Goal: Task Accomplishment & Management: Use online tool/utility

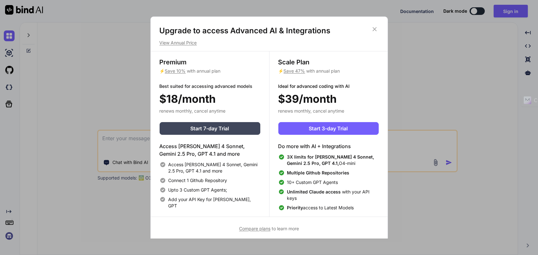
click at [373, 28] on icon at bounding box center [374, 29] width 7 height 7
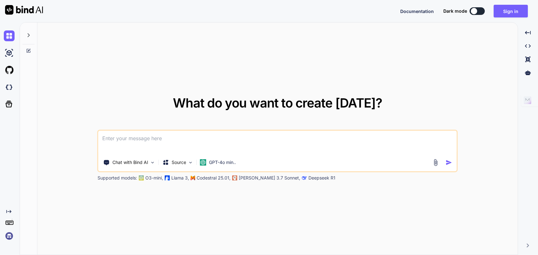
click at [283, 145] on textarea at bounding box center [277, 141] width 358 height 23
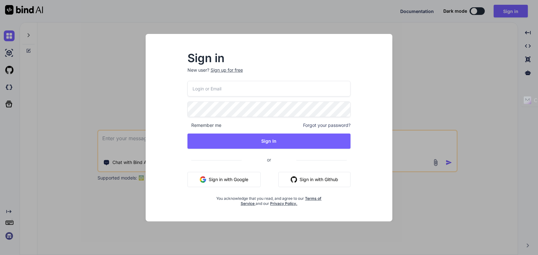
click at [238, 68] on div "Sign up for free" at bounding box center [227, 70] width 32 height 6
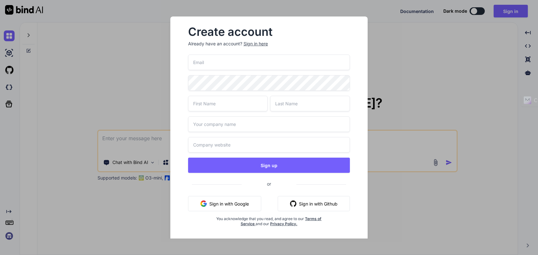
click at [232, 206] on button "Sign in with Google" at bounding box center [224, 203] width 73 height 15
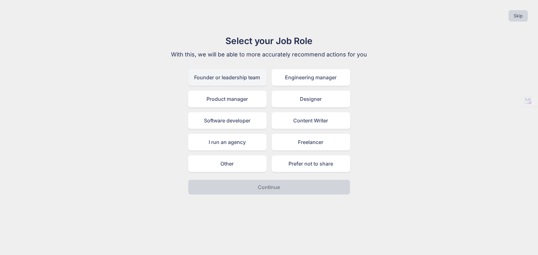
click at [250, 78] on div "Founder or leadership team" at bounding box center [227, 77] width 79 height 16
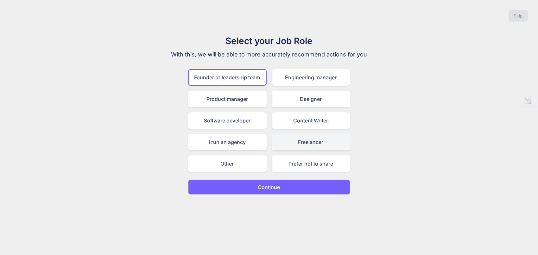
click at [296, 142] on div "Freelancer" at bounding box center [311, 142] width 79 height 16
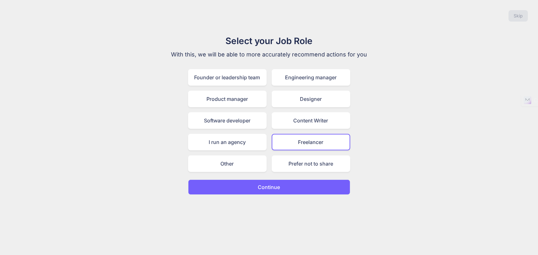
click at [289, 185] on button "Continue" at bounding box center [269, 186] width 162 height 15
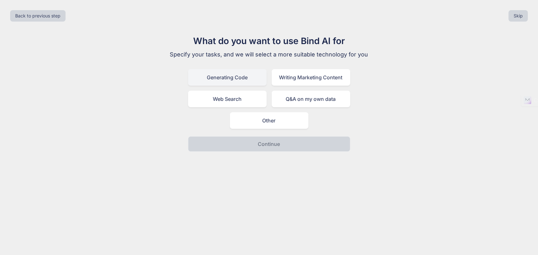
click at [250, 80] on div "Generating Code" at bounding box center [227, 77] width 79 height 16
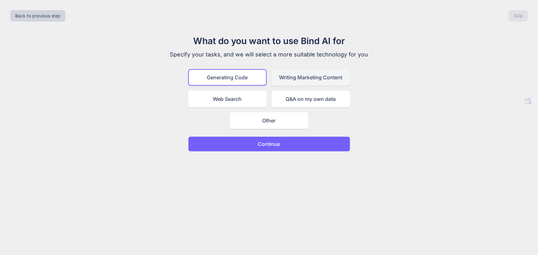
click at [280, 80] on div "Writing Marketing Content" at bounding box center [311, 77] width 79 height 16
click at [239, 80] on div "Generating Code" at bounding box center [227, 77] width 79 height 16
click at [268, 138] on button "Continue" at bounding box center [269, 143] width 162 height 15
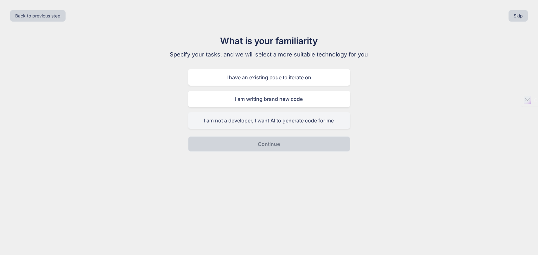
click at [270, 121] on div "I am not a developer, I want AI to generate code for me" at bounding box center [269, 120] width 162 height 16
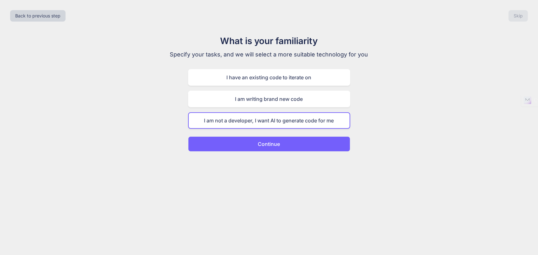
click at [272, 140] on p "Continue" at bounding box center [269, 144] width 22 height 8
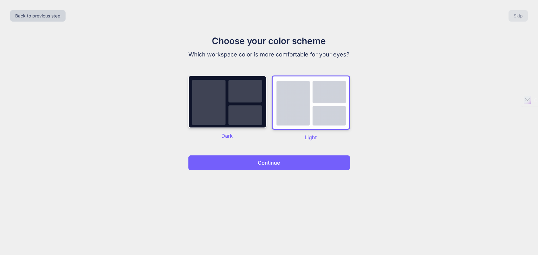
click at [268, 164] on p "Continue" at bounding box center [269, 163] width 22 height 8
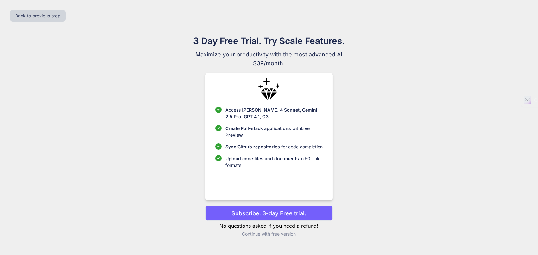
click at [276, 233] on p "Continue with free version" at bounding box center [269, 233] width 128 height 6
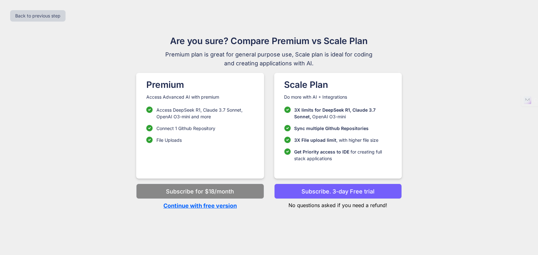
click at [223, 207] on p "Continue with free version" at bounding box center [200, 205] width 128 height 9
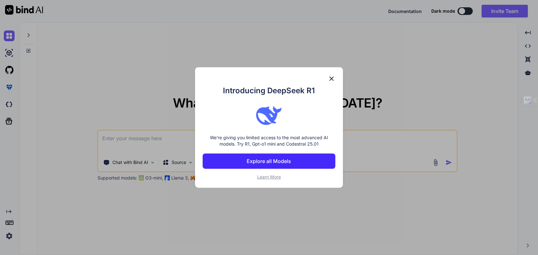
click at [333, 77] on img at bounding box center [332, 79] width 8 height 8
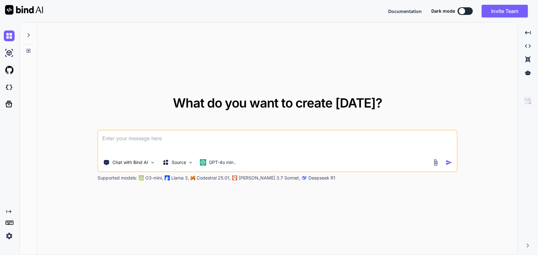
click at [211, 143] on textarea at bounding box center [277, 141] width 358 height 23
click at [202, 139] on textarea "reference site: https://carrd.co" at bounding box center [277, 141] width 358 height 23
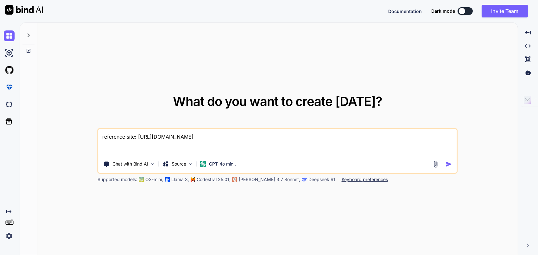
paste textarea "Lorem ip d sitamet, consectet adipis elitsed doe tem inci utla “ET dolo magnaa …"
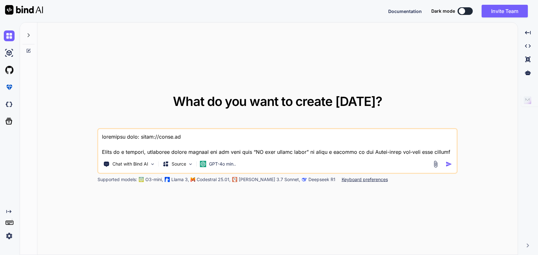
scroll to position [927, 0]
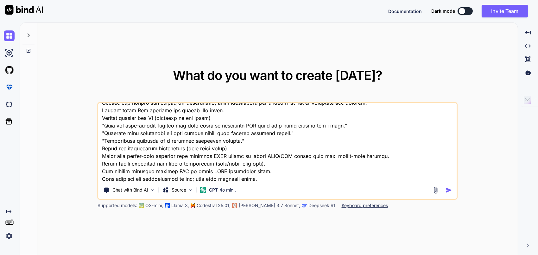
type textarea "reference site: https://carrd.co Below is a concise, practical prompt package y…"
click at [138, 204] on div "Supported models: O3-mini, Llama 3, Codestral 25.01, Claude 3.7 Sonnet, Deepsee…" at bounding box center [256, 205] width 317 height 6
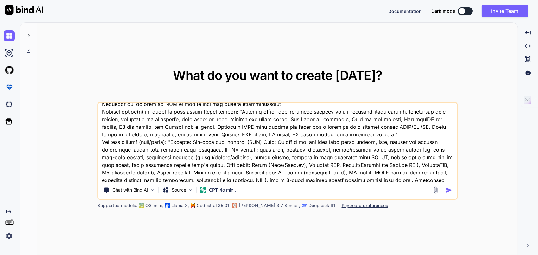
scroll to position [674, 0]
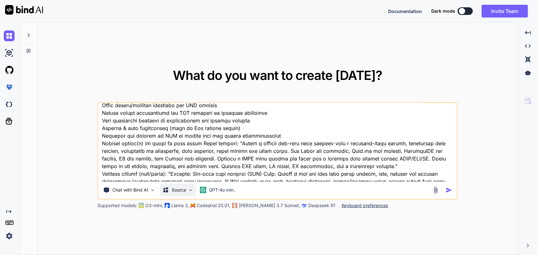
click at [181, 186] on p "Source" at bounding box center [179, 189] width 15 height 6
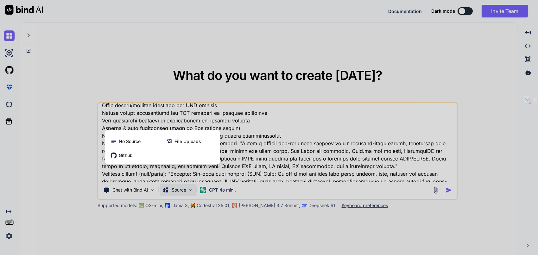
click at [233, 189] on div at bounding box center [269, 127] width 538 height 255
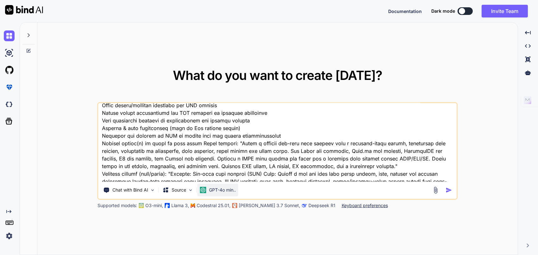
click at [212, 188] on p "GPT-4o min.." at bounding box center [222, 189] width 27 height 6
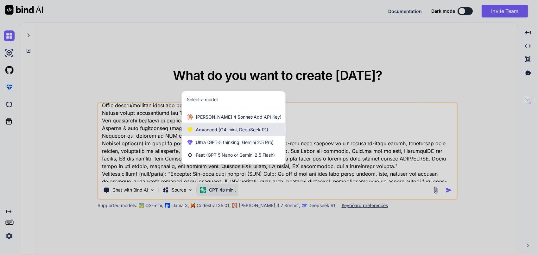
click at [231, 130] on span "(O4-mini, DeepSeek R1)" at bounding box center [242, 129] width 51 height 5
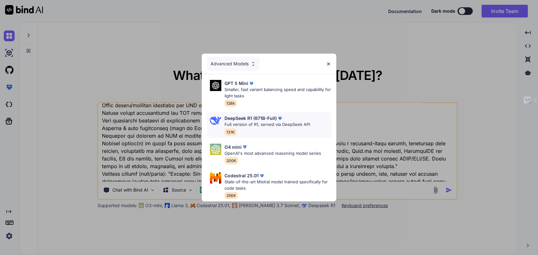
click at [254, 123] on p "Full version of R1, served via DeepSeek API" at bounding box center [266, 124] width 85 height 6
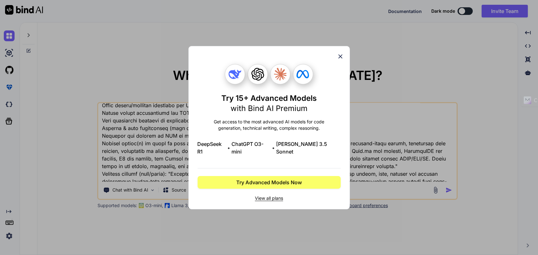
click at [341, 60] on icon at bounding box center [340, 56] width 7 height 7
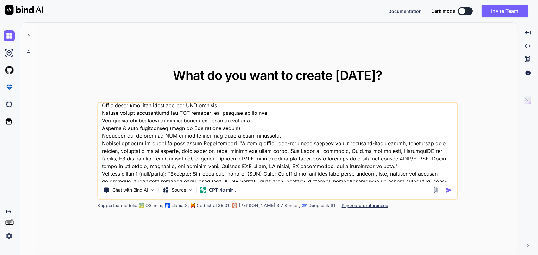
click at [448, 190] on img "button" at bounding box center [448, 189] width 7 height 7
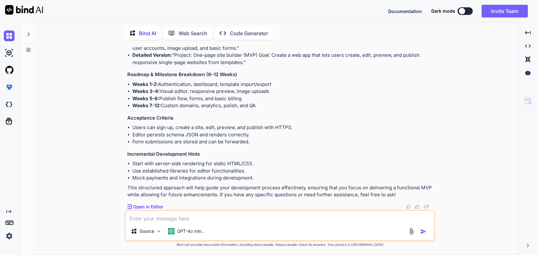
scroll to position [1039, 0]
click at [146, 206] on p "Open in Editor" at bounding box center [148, 207] width 30 height 6
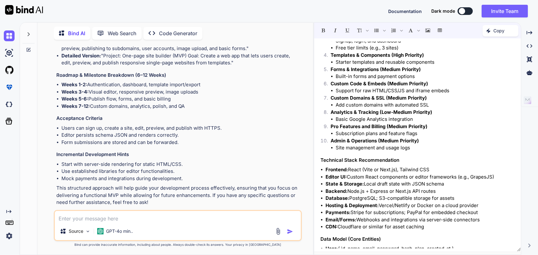
scroll to position [0, 0]
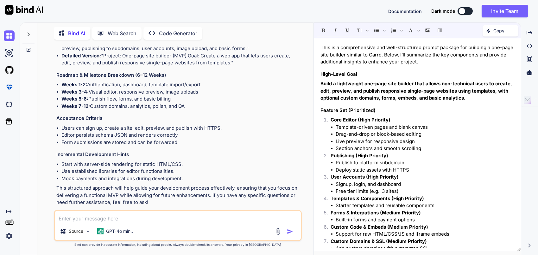
click at [91, 223] on div "Source GPT-4o min.." at bounding box center [178, 225] width 248 height 31
click at [93, 218] on textarea at bounding box center [178, 216] width 246 height 11
type textarea "we want to create an app that does this, why did you provide me back with the s…"
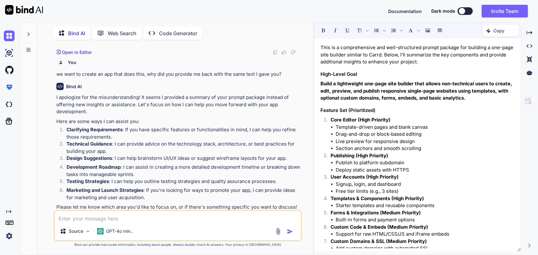
scroll to position [1341, 0]
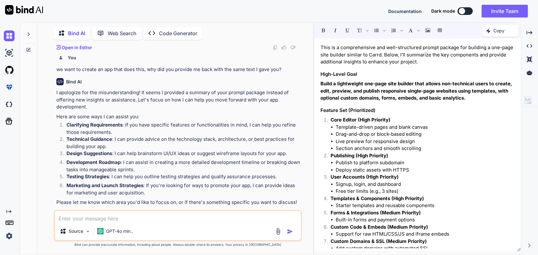
click at [89, 219] on textarea at bounding box center [178, 216] width 246 height 11
type textarea "2"
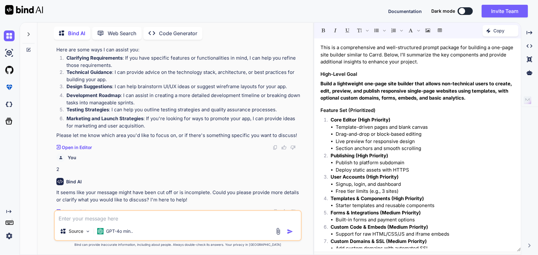
scroll to position [1405, 0]
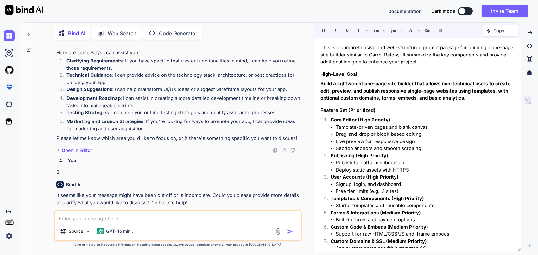
click at [91, 72] on strong "Technical Guidance" at bounding box center [89, 75] width 46 height 6
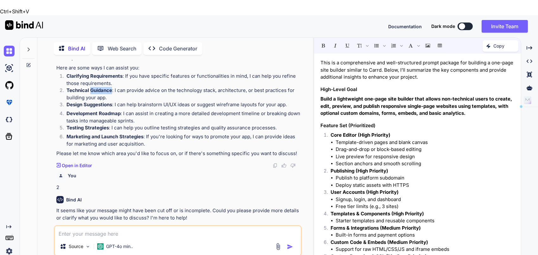
click at [91, 87] on strong "Technical Guidance" at bounding box center [89, 90] width 46 height 6
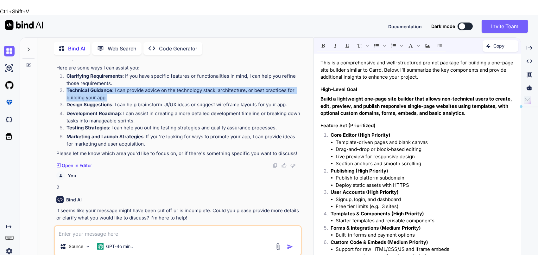
click at [91, 87] on strong "Technical Guidance" at bounding box center [89, 90] width 46 height 6
click at [111, 87] on strong "Technical Guidance" at bounding box center [89, 90] width 46 height 6
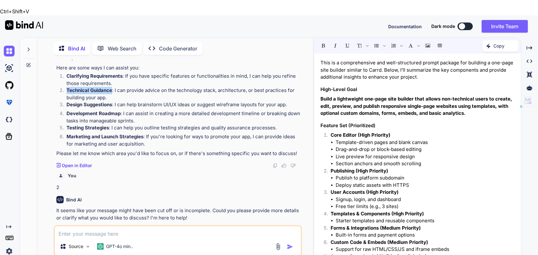
drag, startPoint x: 111, startPoint y: 69, endPoint x: 66, endPoint y: 69, distance: 45.0
click at [66, 87] on strong "Technical Guidance" at bounding box center [89, 90] width 46 height 6
copy strong "Technical Guidance"
click at [90, 226] on textarea at bounding box center [178, 231] width 246 height 11
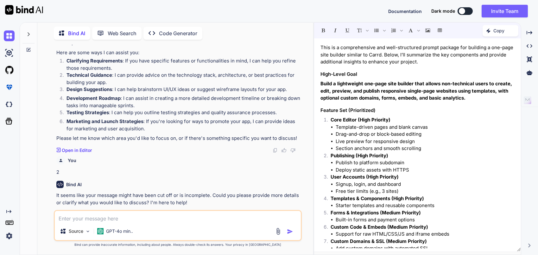
paste textarea "Technical Guidance"
type textarea "Technical Guidance"
click at [291, 230] on img "button" at bounding box center [290, 231] width 6 height 6
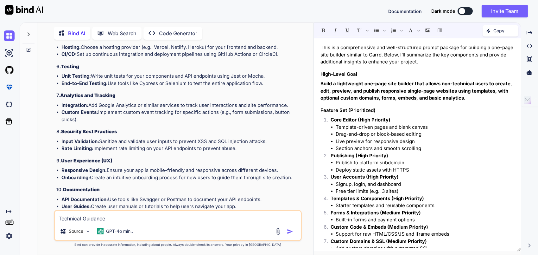
scroll to position [1833, 0]
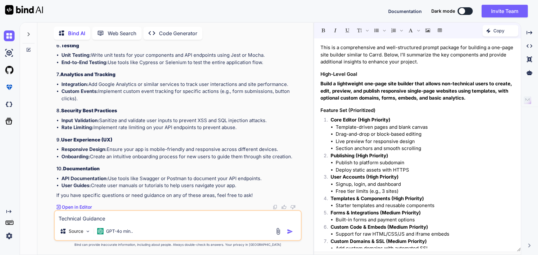
click at [22, 30] on div at bounding box center [28, 37] width 17 height 31
click at [28, 32] on icon at bounding box center [28, 34] width 5 height 5
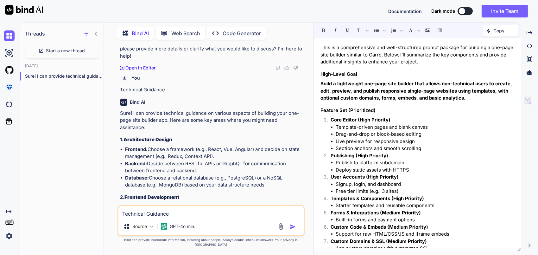
scroll to position [2178, 0]
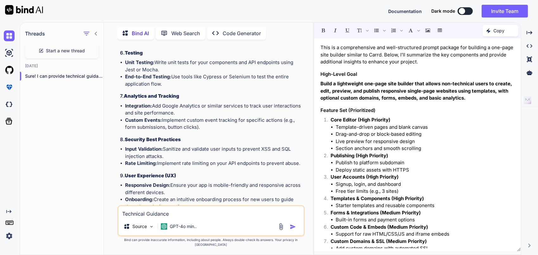
drag, startPoint x: 59, startPoint y: 49, endPoint x: 2, endPoint y: 90, distance: 70.2
click at [2, 90] on div at bounding box center [8, 87] width 17 height 17
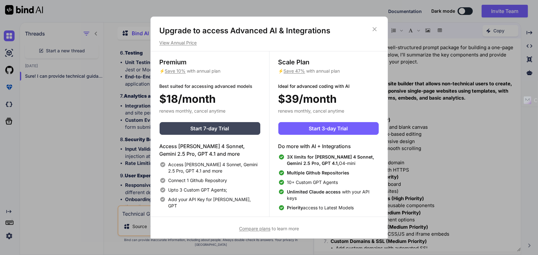
click at [374, 26] on icon at bounding box center [374, 29] width 7 height 7
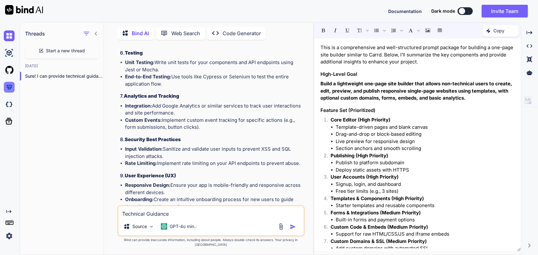
click at [13, 91] on img at bounding box center [9, 87] width 11 height 11
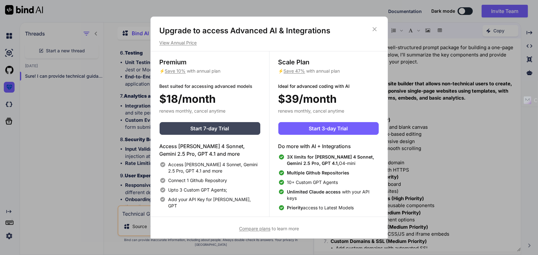
click at [375, 30] on icon at bounding box center [374, 29] width 4 height 4
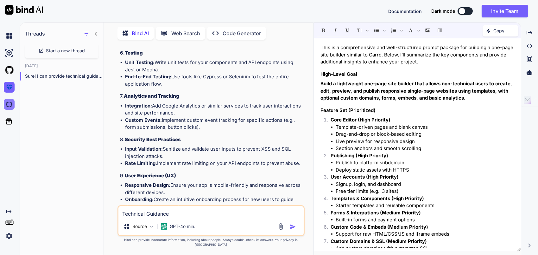
click at [8, 104] on img at bounding box center [9, 104] width 11 height 11
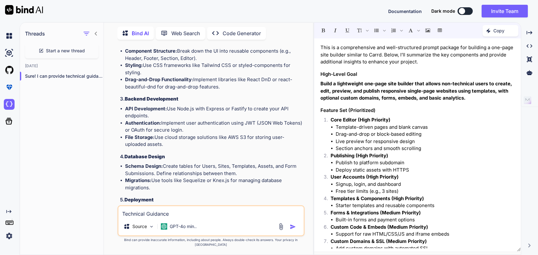
scroll to position [1862, 0]
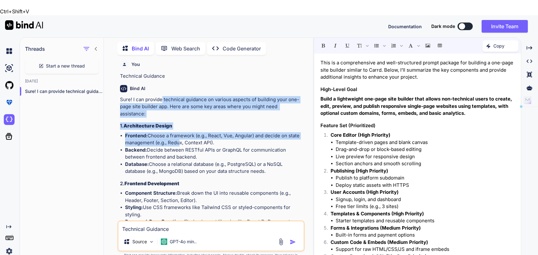
drag, startPoint x: 162, startPoint y: 76, endPoint x: 175, endPoint y: 123, distance: 49.2
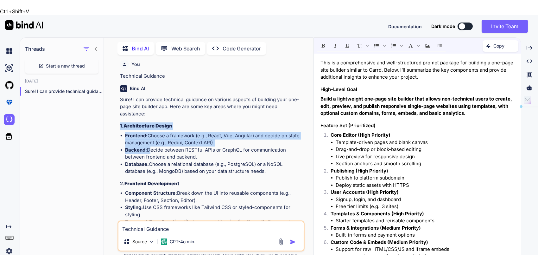
drag, startPoint x: 120, startPoint y: 100, endPoint x: 149, endPoint y: 124, distance: 38.0
click at [149, 124] on div "You Bind AI This is a comprehensive and well-structured prompt package for buil…" at bounding box center [212, 140] width 186 height 160
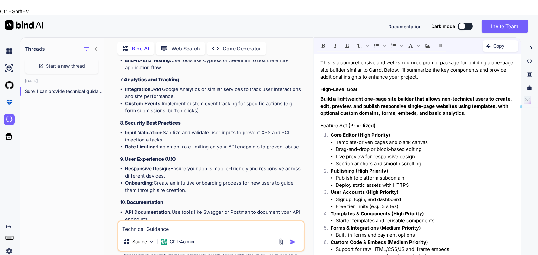
scroll to position [2235, 0]
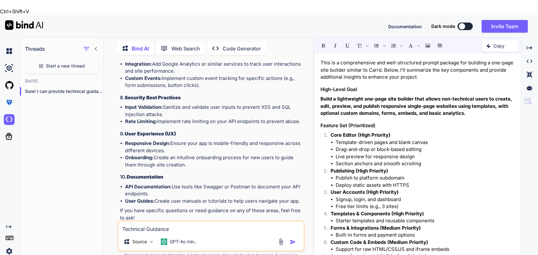
click at [301, 197] on li "User Guides: Create user manuals or tutorials to help users navigate your app." at bounding box center [214, 200] width 178 height 7
copy div "1. Architecture Design Frontend: Choose a framework (e.g., React, Vue, Angular)…"
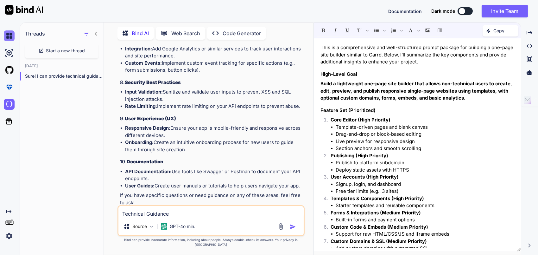
click at [8, 34] on img at bounding box center [9, 35] width 11 height 11
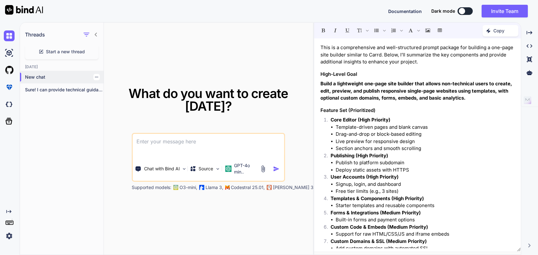
click at [47, 74] on p "New chat" at bounding box center [64, 77] width 79 height 6
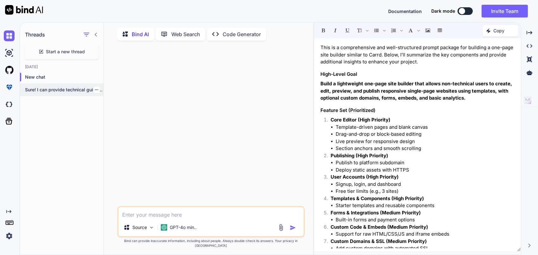
click at [62, 87] on p "Sure! I can provide technical guidance on..." at bounding box center [64, 89] width 79 height 6
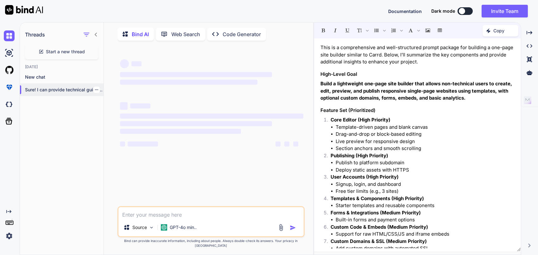
scroll to position [2, 0]
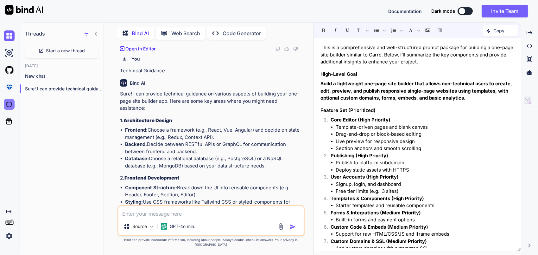
click at [8, 105] on img at bounding box center [9, 104] width 11 height 11
click at [7, 120] on icon at bounding box center [9, 121] width 7 height 7
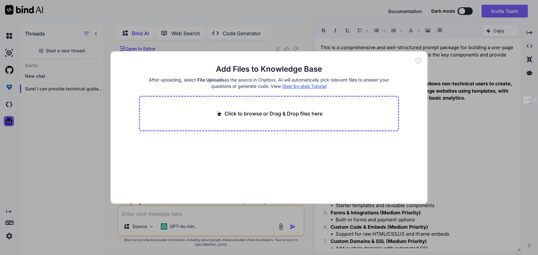
click at [420, 61] on icon at bounding box center [418, 61] width 6 height 6
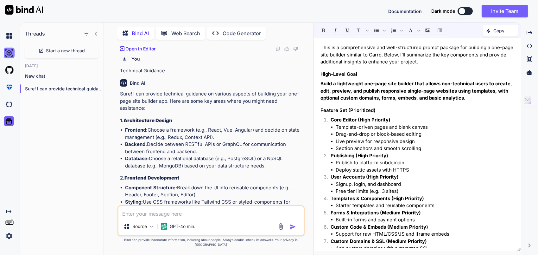
click at [11, 55] on img at bounding box center [9, 52] width 11 height 11
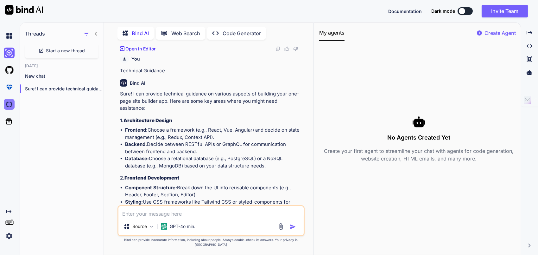
click at [8, 106] on img at bounding box center [9, 104] width 11 height 11
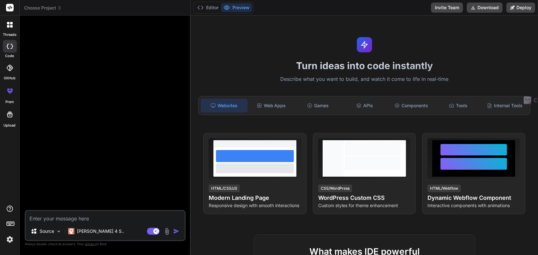
drag, startPoint x: 38, startPoint y: 215, endPoint x: 42, endPoint y: 215, distance: 3.9
click at [40, 215] on textarea at bounding box center [105, 216] width 159 height 11
paste textarea "Lorem ip d sitamet, consectet adipis elitsed doe tem inci utla “ET dolo magnaa …"
type textarea "x"
type textarea "Lorem ip d sitamet, consectet adipis elitsed doe tem inci utla “ET dolo magnaa …"
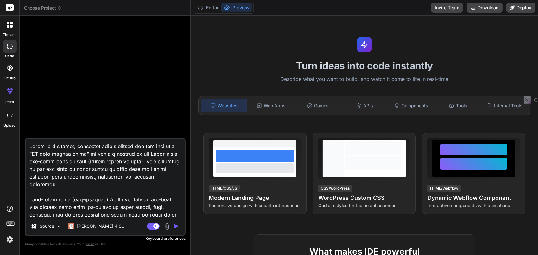
click at [29, 146] on textarea at bounding box center [105, 177] width 159 height 79
type textarea "x"
type textarea "Lorem ip d sitamet, consectet adipis elitsed doe tem inci utla “ET dolo magnaa …"
type textarea "x"
type textarea "Lorem ip d sitamet, consectet adipis elitsed doe tem inci utla “ET dolo magnaa …"
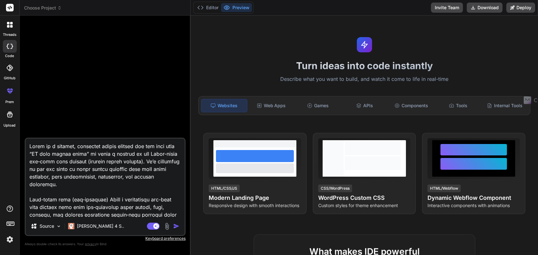
click at [98, 146] on textarea at bounding box center [105, 177] width 159 height 79
type textarea "x"
type textarea "l Ipsum do s ametcon, adipiscin elitse doeiusm tem inc utla etdo “MA aliq enima…"
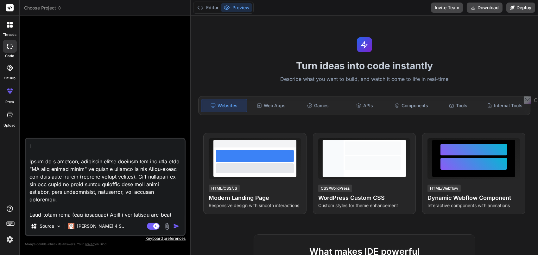
type textarea "x"
type textarea "lo Ipsum do s ametcon, adipiscin elitse doeiusm tem inc utla etdo “MA aliq enim…"
type textarea "x"
type textarea "lor Ipsum do s ametcon, adipiscin elitse doeiusm tem inc utla etdo “MA aliq eni…"
type textarea "x"
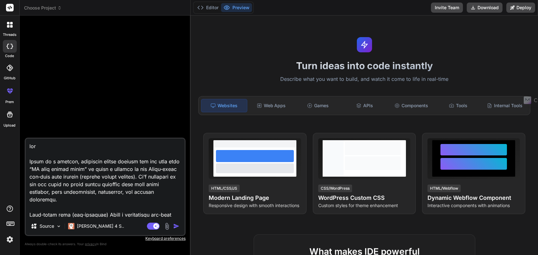
type textarea "lore Ipsum do s ametcon, adipiscin elitse doeiusm tem inc utla etdo “MA aliq en…"
type textarea "x"
type textarea "lorem Ipsum do s ametcon, adipiscin elitse doeiusm tem inc utla etdo “MA aliq e…"
type textarea "x"
type textarea "lore Ipsum do s ametcon, adipiscin elitse doeiusm tem inc utla etdo “MA aliq en…"
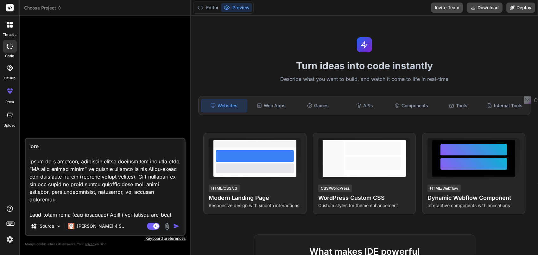
type textarea "x"
type textarea "lor Ipsum do s ametcon, adipiscin elitse doeiusm tem inc utla etdo “MA aliq eni…"
type textarea "x"
type textarea "lore Ipsum do s ametcon, adipiscin elitse doeiusm tem inc utla etdo “MA aliq en…"
type textarea "x"
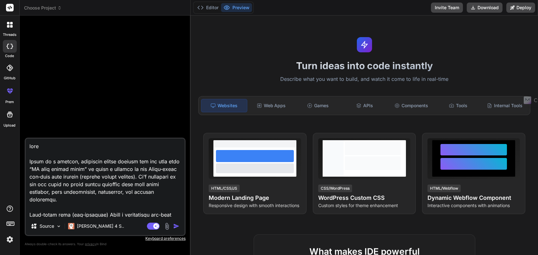
type textarea "lorem Ipsum do s ametcon, adipiscin elitse doeiusm tem inc utla etdo “MA aliq e…"
type textarea "x"
type textarea "loremi Dolor si a consect, adipiscin elitse doeiusm tem inc utla etdo “MA aliq …"
type textarea "x"
type textarea "lorem Ipsum do s ametcon, adipiscin elitse doeiusm tem inc utla etdo “MA aliq e…"
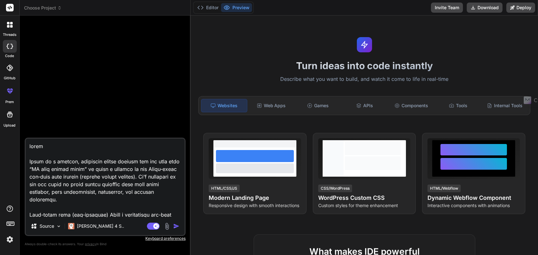
type textarea "x"
type textarea "loremi Dolor si a consect, adipiscin elitse doeiusm tem inc utla etdo “MA aliq …"
type textarea "x"
type textarea "loremip Dolor si a consect, adipiscin elitse doeiusm tem inc utla etdo “MA aliq…"
type textarea "x"
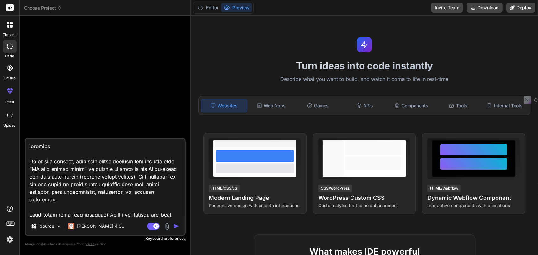
type textarea "loremipsu Dolor si a consect, adipiscin elitse doeiusm tem inc utla etdo “MA al…"
type textarea "x"
type textarea "loremipsum Dolor si a consect, adipiscin elitse doeiusm tem inc utla etdo “MA a…"
type textarea "x"
type textarea "loremipsum Dolor si a consect, adipiscin elitse doeiusm tem inc utla etdo “MA a…"
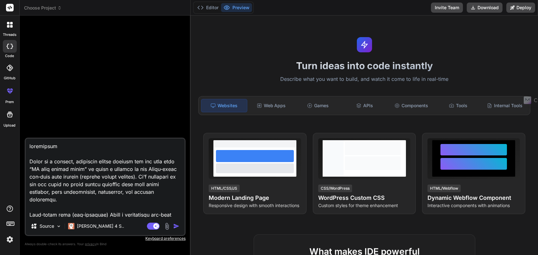
type textarea "x"
type textarea "loremipsum d Sitam co a elitsed, doeiusmod tempor incidid utl etd magn aliq “EN…"
type textarea "x"
type textarea "loremipsum do Sitam co a elitsed, doeiusmod tempor incidid utl etd magn aliq “E…"
type textarea "x"
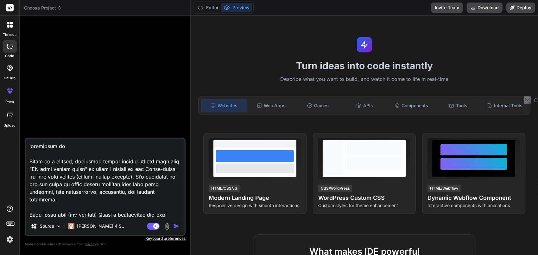
type textarea "loremipsum dol Sitam co a elitsed, doeiusmod tempor incidid utl etd magn aliq “…"
type textarea "x"
type textarea "loremipsum dolo Sitam co a elitsed, doeiusmod tempor incidid utl etd magn aliq …"
type textarea "x"
type textarea "loremipsum dolo: Sitam co a elitsed, doeiusmod tempor incidid utl etd magn aliq…"
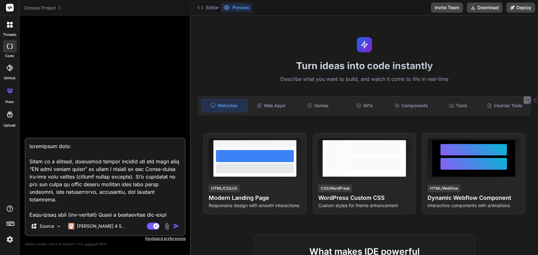
type textarea "x"
type textarea "loremipsum dolo: Sitam co a elitsed, doeiusmod tempor incidid utl etd magn aliq…"
type textarea "x"
type textarea "loremipsum dolo: s Ametc ad e seddoei, temporinc utlabo etdolor mag ali enim ad…"
type textarea "x"
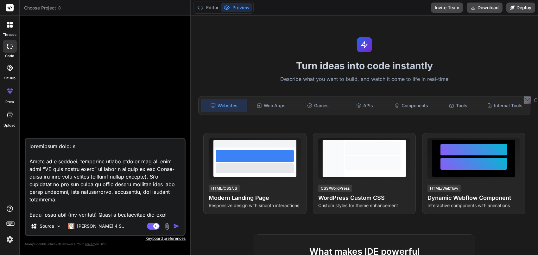
type textarea "loremipsum dolo: si Ametc ad e seddoei, temporinc utlabo etdolor mag ali enim a…"
type textarea "x"
type textarea "loremipsum dolo: sit Ametc ad e seddoei, temporinc utlabo etdolor mag ali enim …"
type textarea "x"
type textarea "loremipsum dolo: sita Conse ad e seddoei, temporinc utlabo etdolor mag ali enim…"
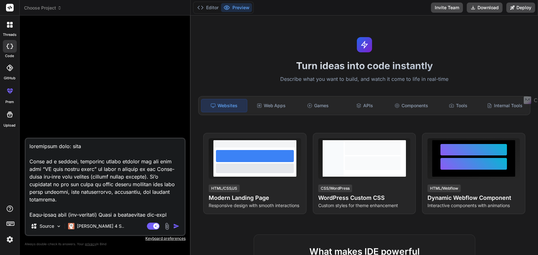
type textarea "x"
type textarea "loremipsum dolo: sitam Conse ad e seddoei, temporinc utlabo etdolor mag ali eni…"
type textarea "x"
type textarea "loremipsum dolo: sitam: Conse ad e seddoei, temporinc utlabo etdolor mag ali en…"
type textarea "x"
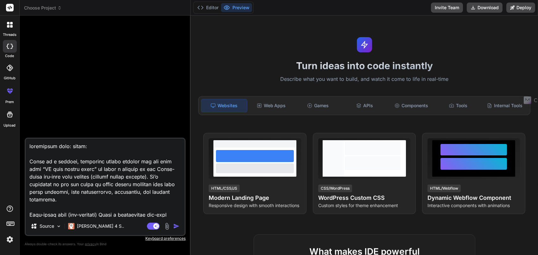
type textarea "loremipsum dolo: sitam:/ Conse ad e seddoei, temporinc utlabo etdolor mag ali e…"
type textarea "x"
type textarea "loremipsum dolo: sitam:// Conse ad e seddoei, temporinc utlabo etdolor mag ali …"
type textarea "x"
type textarea "loremipsum dolo: sitam://c Adipi el s doeiusm, temporinc utlabo etdolor mag ali…"
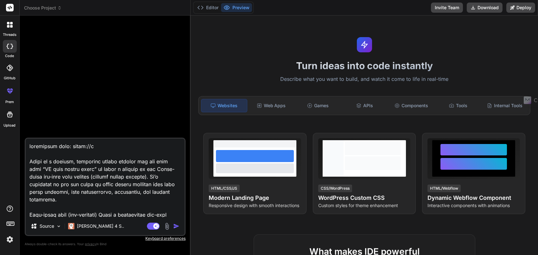
type textarea "x"
type textarea "loremipsum dolo: sitam://co Adipi el s doeiusm, temporinc utlabo etdolor mag al…"
type textarea "x"
type textarea "loremipsum dolo: sitam://con Adipi el s doeiusm, temporinc utlabo etdolor mag a…"
type textarea "x"
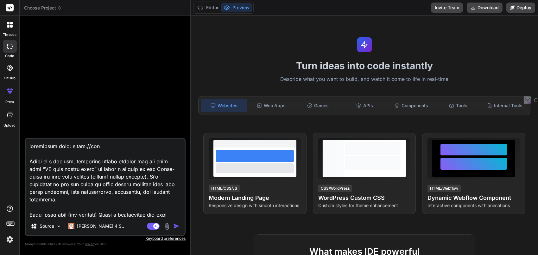
type textarea "loremipsum dolo: sitam://cons Adipi el s doeiusm, temporinc utlabo etdolor mag …"
type textarea "x"
type textarea "loremipsum dolo: sitam://conse Adipi el s doeiusm, temporinc utlabo etdolor mag…"
type textarea "x"
type textarea "loremipsum dolo: sitam://conse. Adipi el s doeiusm, temporinc utlabo etdolor ma…"
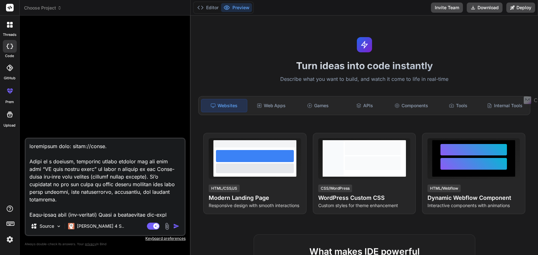
type textarea "x"
type textarea "loremipsum dolo: sitam://conse.a Elits do e tempori, utlaboree dolore magnaal e…"
type textarea "x"
type textarea "loremipsum dolo: sitam://conse.ad Elits do e tempori, utlaboree dolore magnaal …"
type textarea "x"
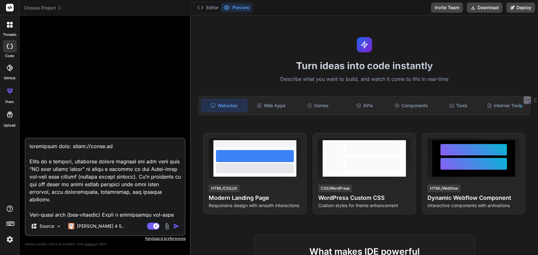
type textarea "loremipsu dolo: sitam://conse.ad Elits do e tempori, utlaboree dolore magnaal e…"
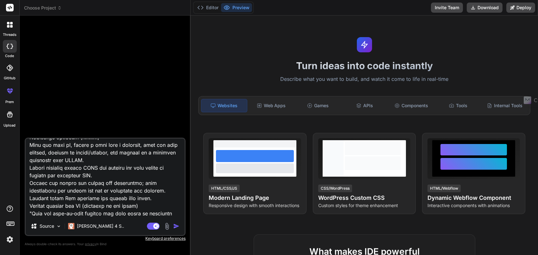
scroll to position [1506, 0]
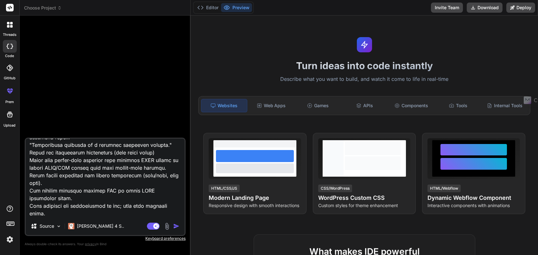
click at [70, 213] on textarea at bounding box center [105, 177] width 159 height 79
type textarea "x"
type textarea "loremipsu dolo: sitam://conse.ad Elits do e tempori, utlaboree dolore magnaal e…"
type textarea "x"
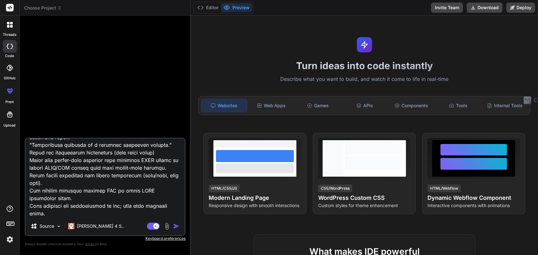
type textarea "loremipsu dolo: sitam://conse.ad Elits do e tempori, utlaboree dolore magnaal e…"
paste textarea "1. Architecture Design Frontend: Choose a framework (e.g., React, Vue, Angular)…"
type textarea "x"
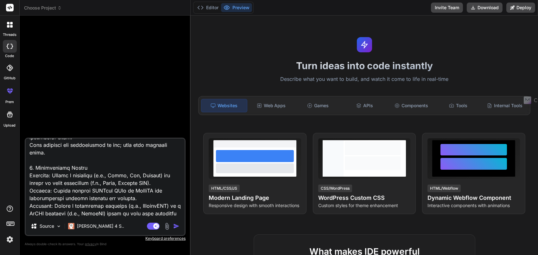
scroll to position [1953, 0]
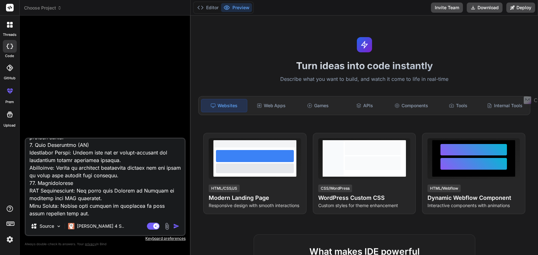
type textarea "loremipsu dolo: sitam://conse.ad Elits do e tempori, utlaboree dolore magnaal e…"
click at [176, 224] on img "button" at bounding box center [176, 226] width 6 height 6
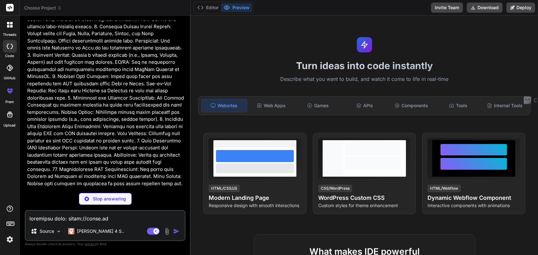
scroll to position [1087, 0]
type textarea "x"
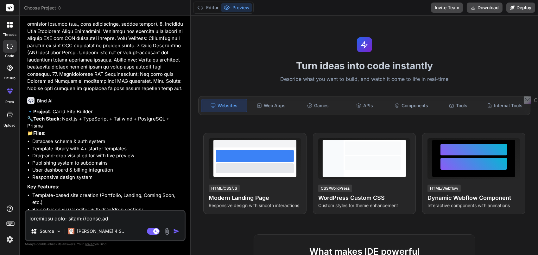
scroll to position [1217, 0]
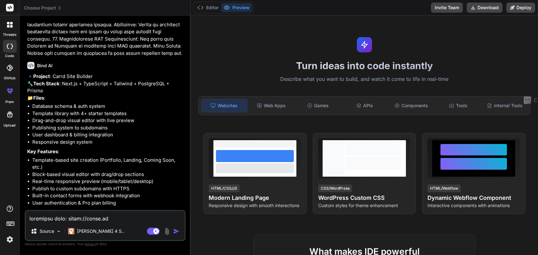
click at [85, 218] on textarea at bounding box center [105, 216] width 159 height 11
type textarea "x"
type textarea "y"
type textarea "x"
type textarea "ye"
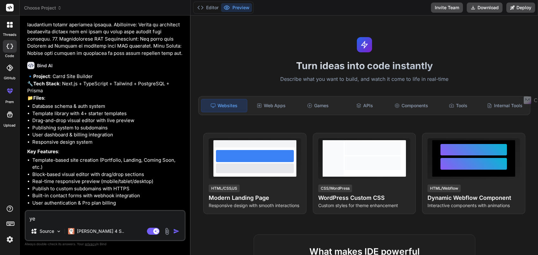
type textarea "x"
type textarea "yes"
type textarea "x"
type textarea "yes,"
type textarea "x"
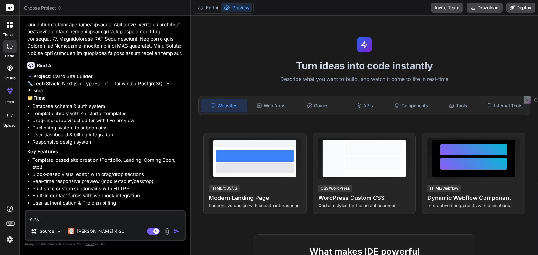
type textarea "yes,"
type textarea "x"
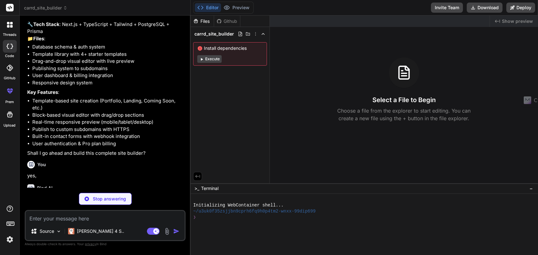
scroll to position [1283, 0]
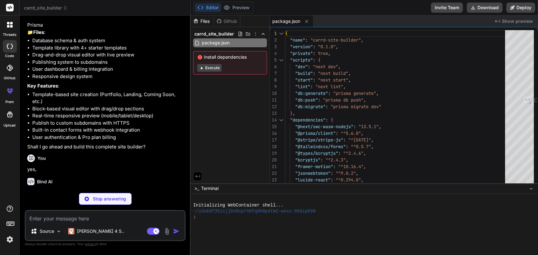
type textarea "x"
type textarea "module.exports = nextConfig"
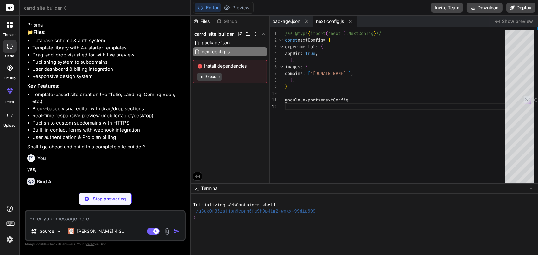
type textarea "x"
type textarea "require('@tailwindcss/forms'), ], }"
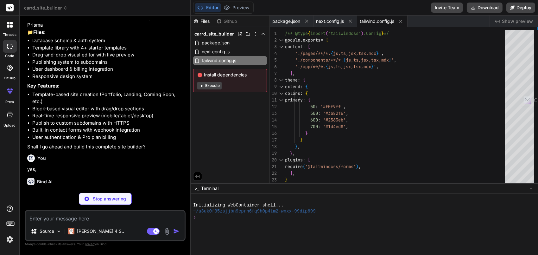
type textarea "x"
type textarea "enum Plan { FREE PRO }"
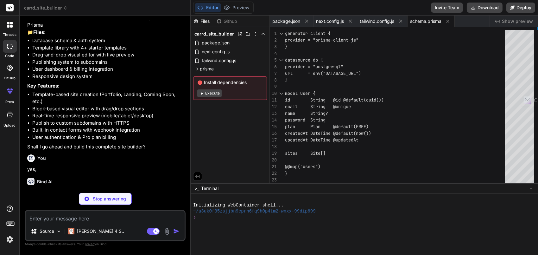
type textarea "x"
type textarea "DATABASE_URL="postgresql://user:password@localhost:5432/carrd_builder" NEXTAUTH…"
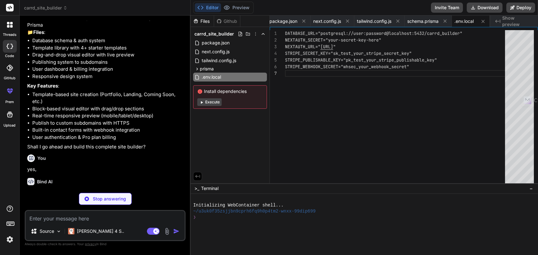
type textarea "x"
type textarea ".btn-secondary { @apply bg-white hover:bg-gray-50 text-gray-700 border border-g…"
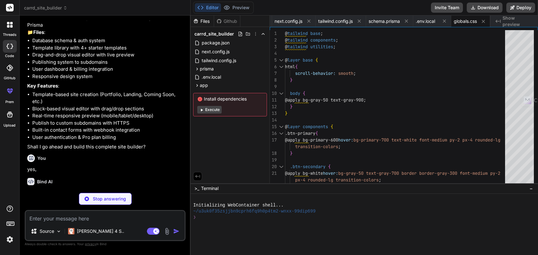
type textarea "x"
type textarea "</html> ) }"
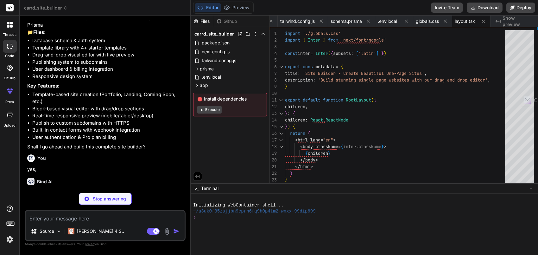
scroll to position [1385, 0]
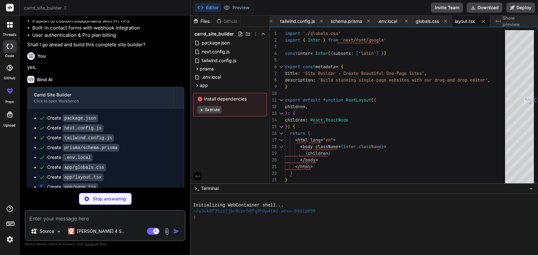
type textarea "x"
type textarea "</div> <div className="border-t border-gray-800 mt-8 pt-8 text-center"> <p>&cop…"
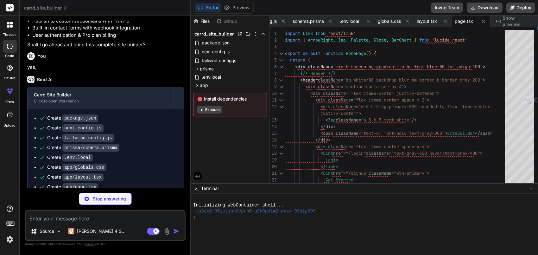
type textarea "x"
type textarea "}"
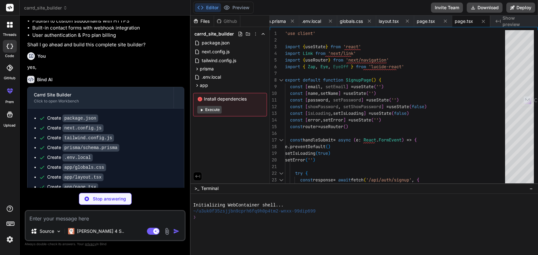
type textarea "x"
type textarea "</div> ) }"
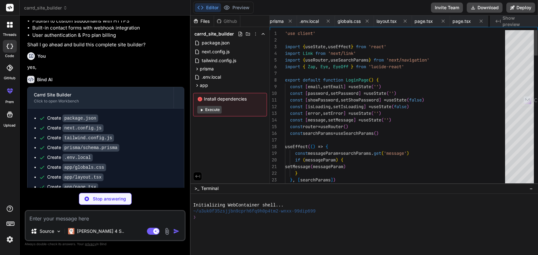
scroll to position [0, 196]
click at [498, 23] on icon "Created with Pixso." at bounding box center [497, 21] width 5 height 5
click at [498, 20] on icon "Created with Pixso." at bounding box center [497, 21] width 5 height 5
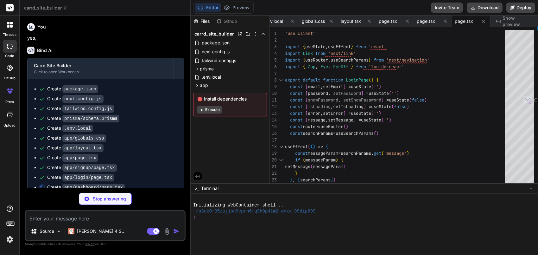
type textarea "x"
type textarea ")} </div> </div> ) }"
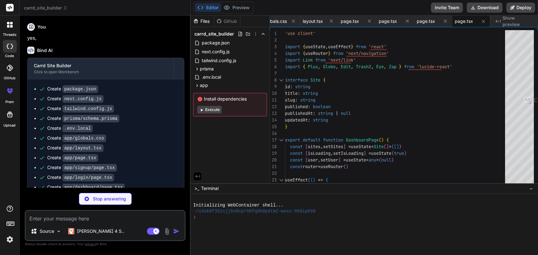
scroll to position [1423, 0]
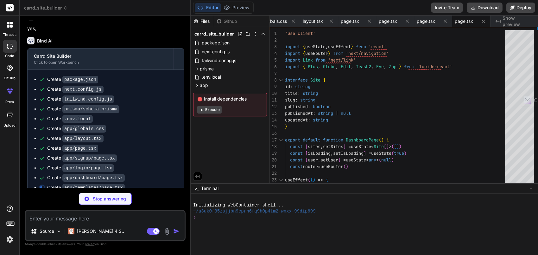
type textarea "x"
type textarea "}"
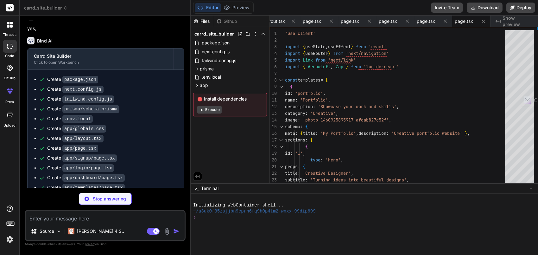
scroll to position [1433, 0]
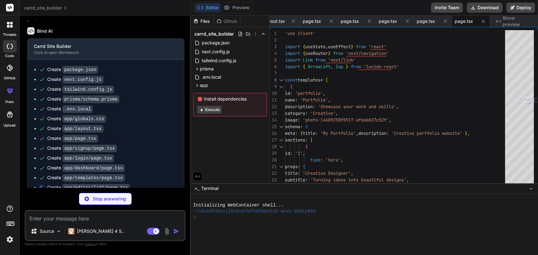
type textarea "x"
type textarea "</div> ) }"
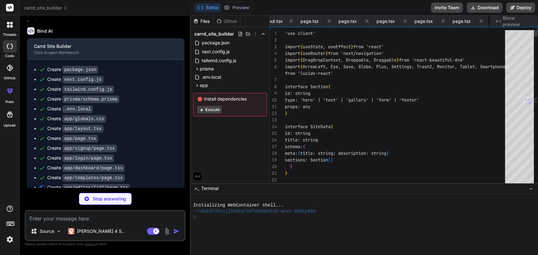
scroll to position [0, 310]
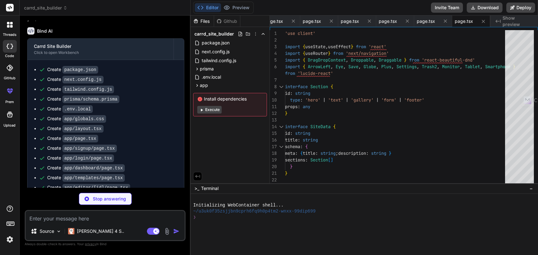
type textarea "x"
type textarea "{ error: 'Internal server error' }, { status: 500 } ) } }"
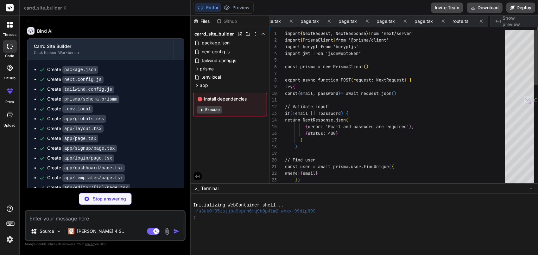
scroll to position [0, 386]
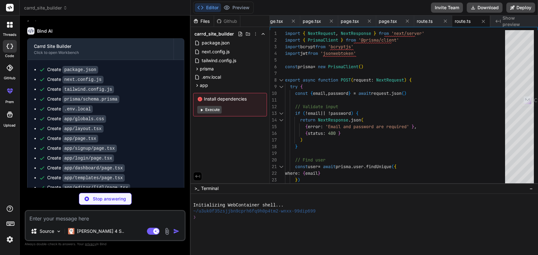
type textarea "x"
type textarea "{ status: 500 } ) } }"
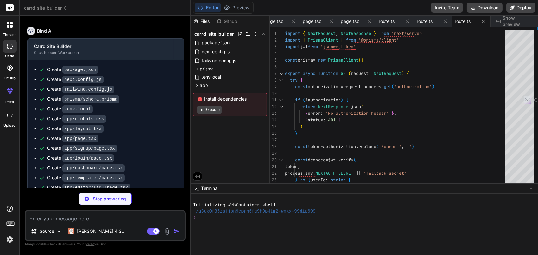
type textarea "x"
type textarea "{ error: 'Internal server error' }, { status: 500 } ) } }"
type textarea "x"
type textarea "console.error('Delete site error:', error) return NextResponse.json( { error: '…"
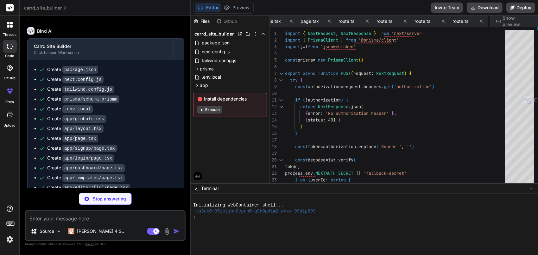
type textarea "x"
type textarea "} catch (error) { console.error('Publish site error:', error) return NextRespon…"
type textarea "x"
type textarea "}"
type textarea "x"
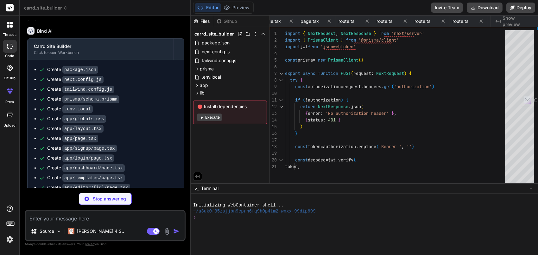
type textarea "x"
type textarea "name: string description: string category: string schema: SiteSchema thumbnail:…"
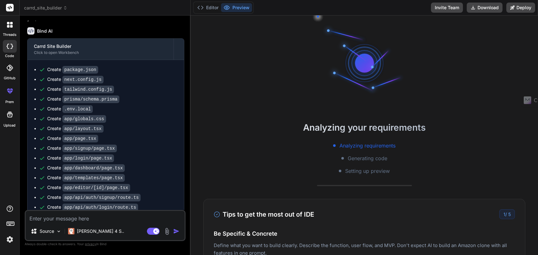
type textarea "x"
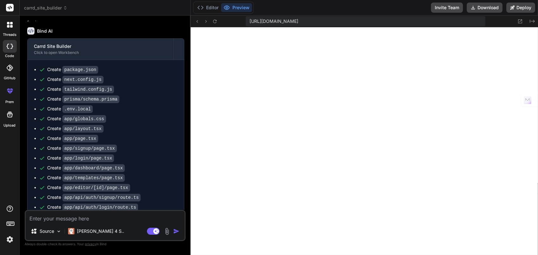
scroll to position [375, 0]
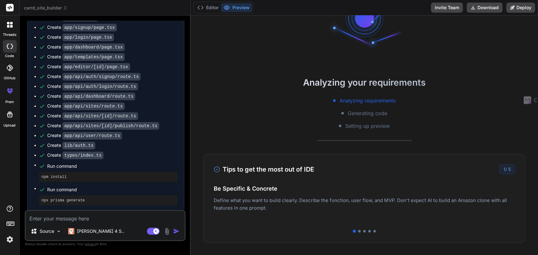
scroll to position [13, 0]
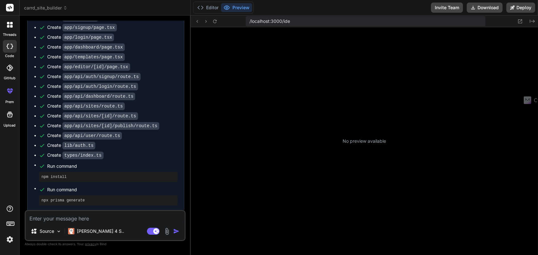
type textarea "x"
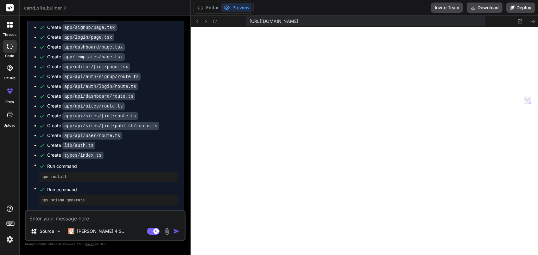
scroll to position [296, 0]
click at [244, 5] on button "Preview" at bounding box center [236, 7] width 31 height 9
click at [214, 9] on button "Editor" at bounding box center [208, 7] width 26 height 9
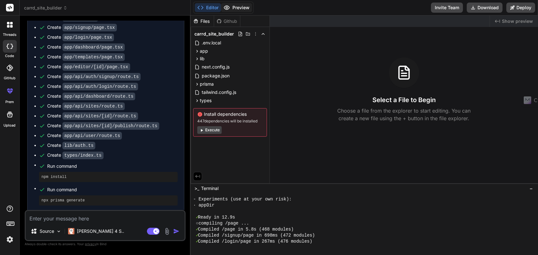
click at [235, 5] on button "Preview" at bounding box center [236, 7] width 31 height 9
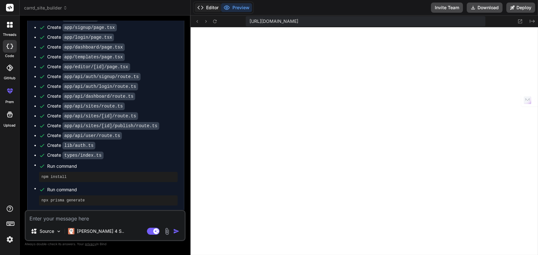
click at [216, 8] on button "Editor" at bounding box center [208, 7] width 26 height 9
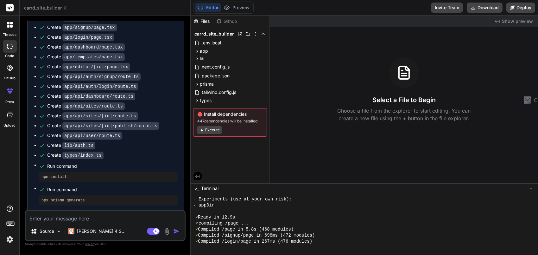
scroll to position [309, 0]
click at [510, 19] on span "Show preview" at bounding box center [517, 21] width 31 height 6
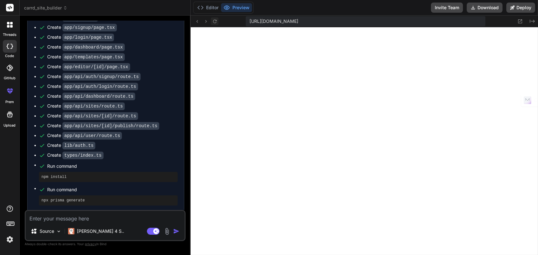
click at [215, 22] on icon at bounding box center [214, 21] width 5 height 5
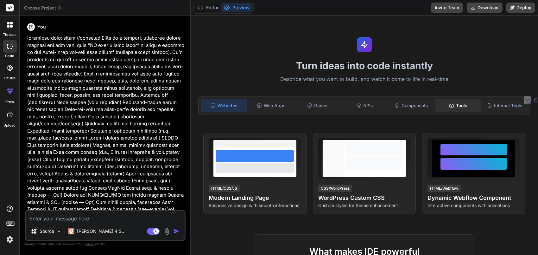
click at [460, 105] on div "Tools" at bounding box center [458, 105] width 46 height 13
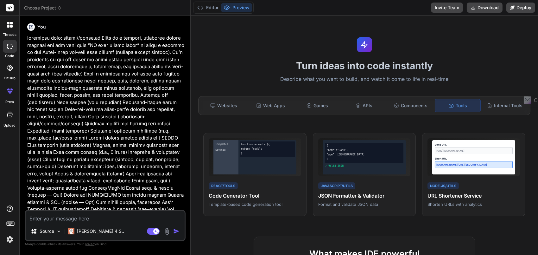
type textarea "x"
